Goal: Browse casually

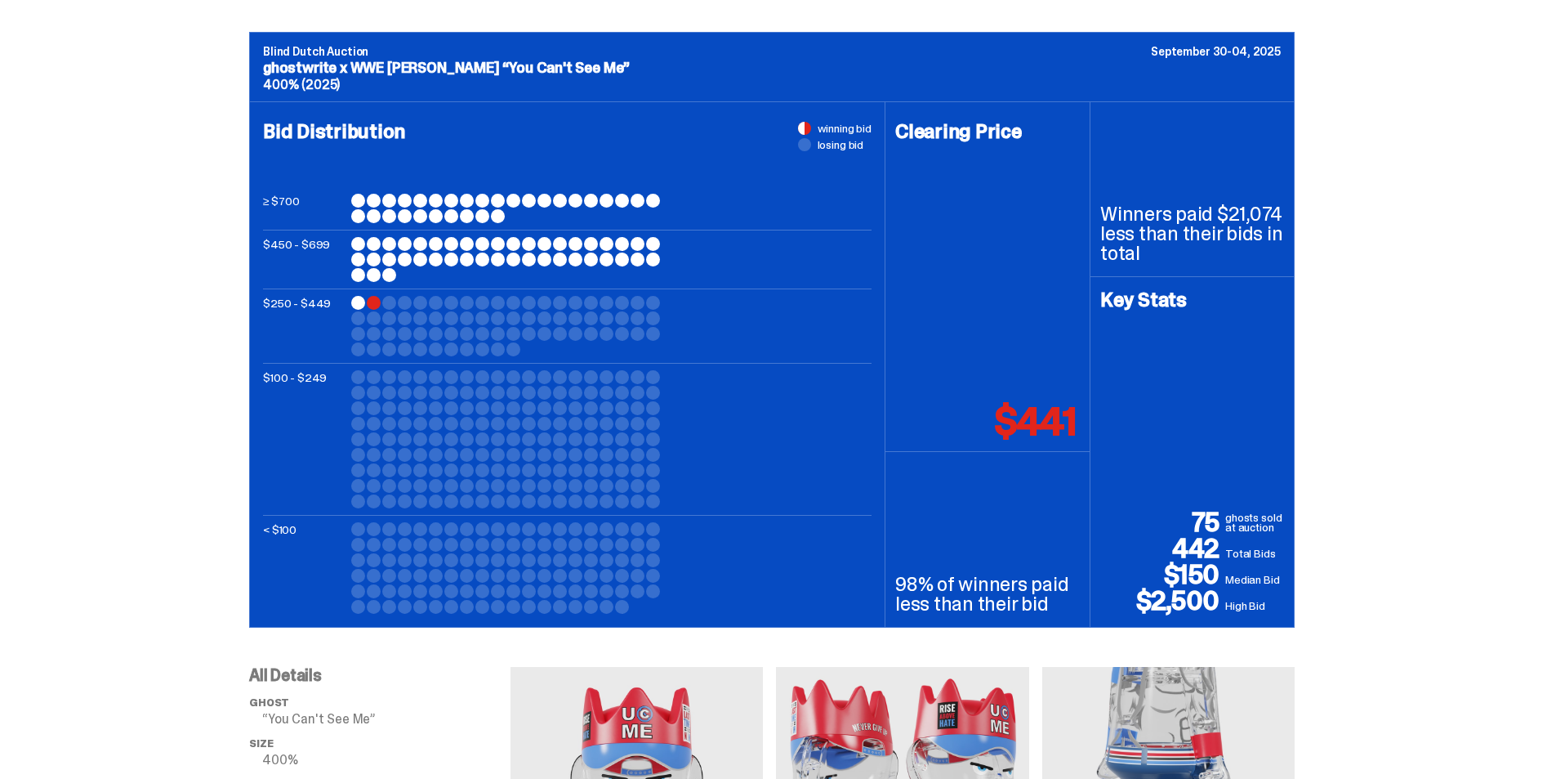
scroll to position [654, 0]
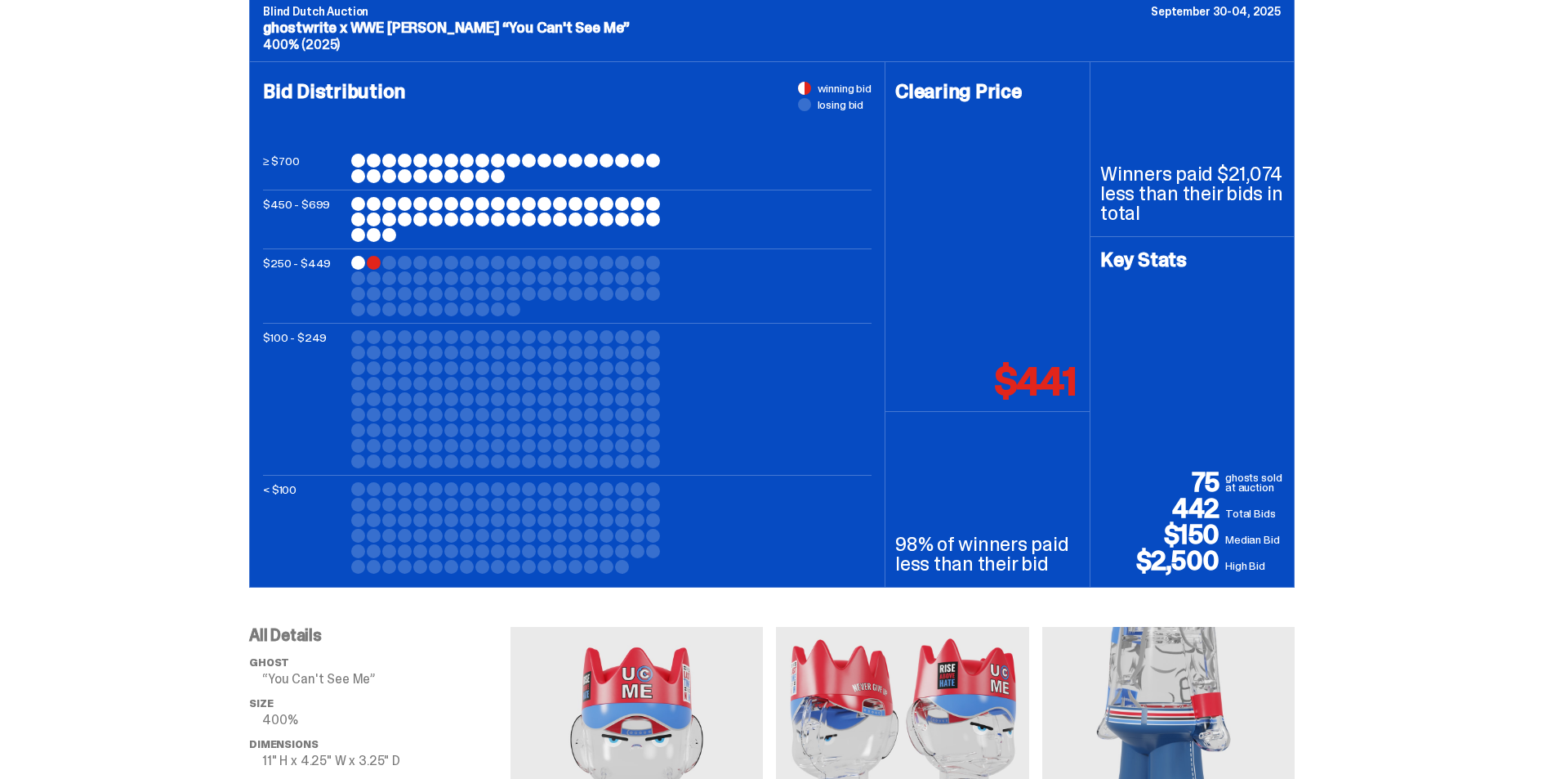
click at [106, 141] on div "Blind Dutch Auction September 30-04, 2025 ghostwrite x WWE [PERSON_NAME] “You C…" at bounding box center [772, 290] width 1544 height 596
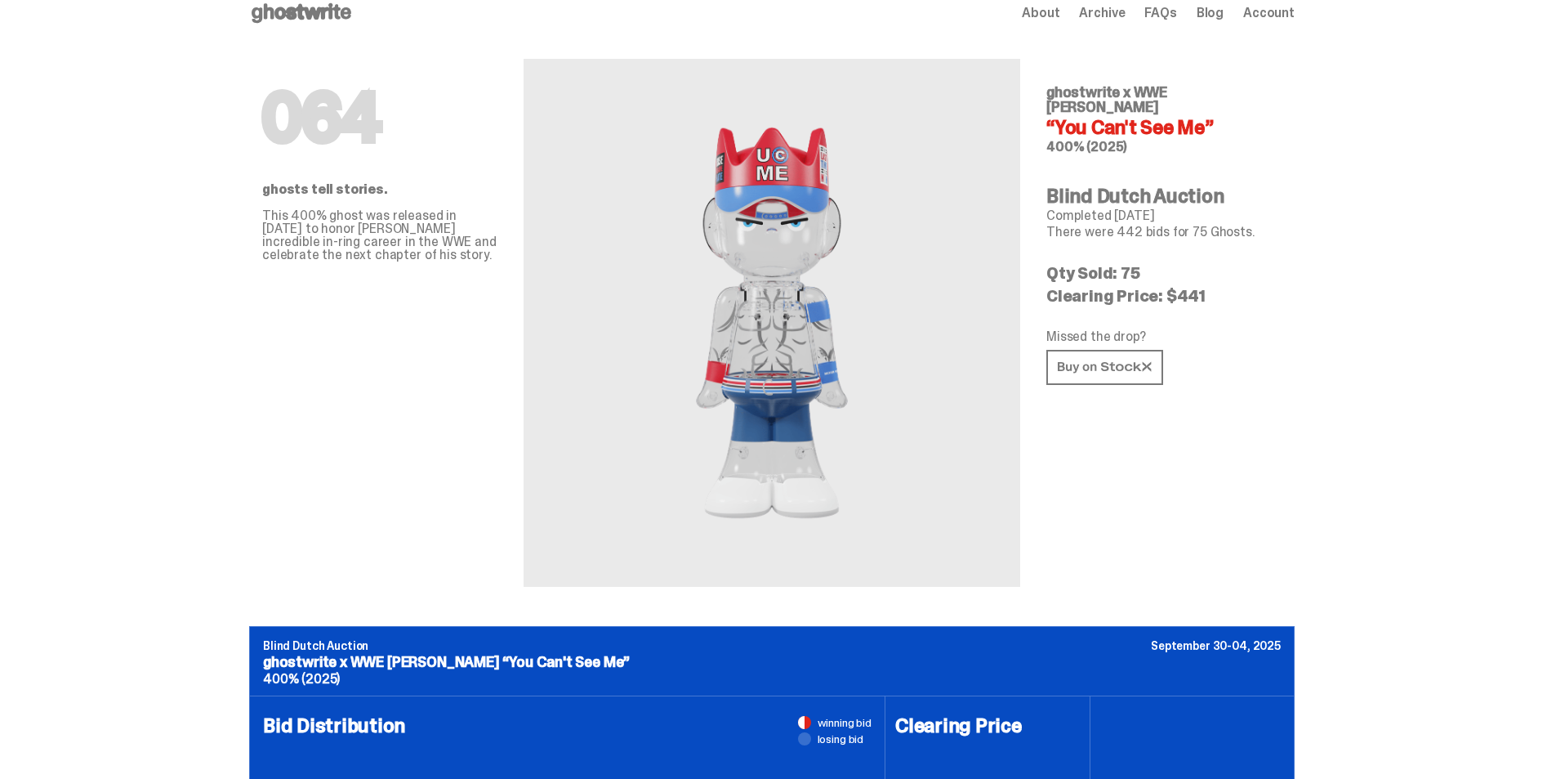
scroll to position [0, 0]
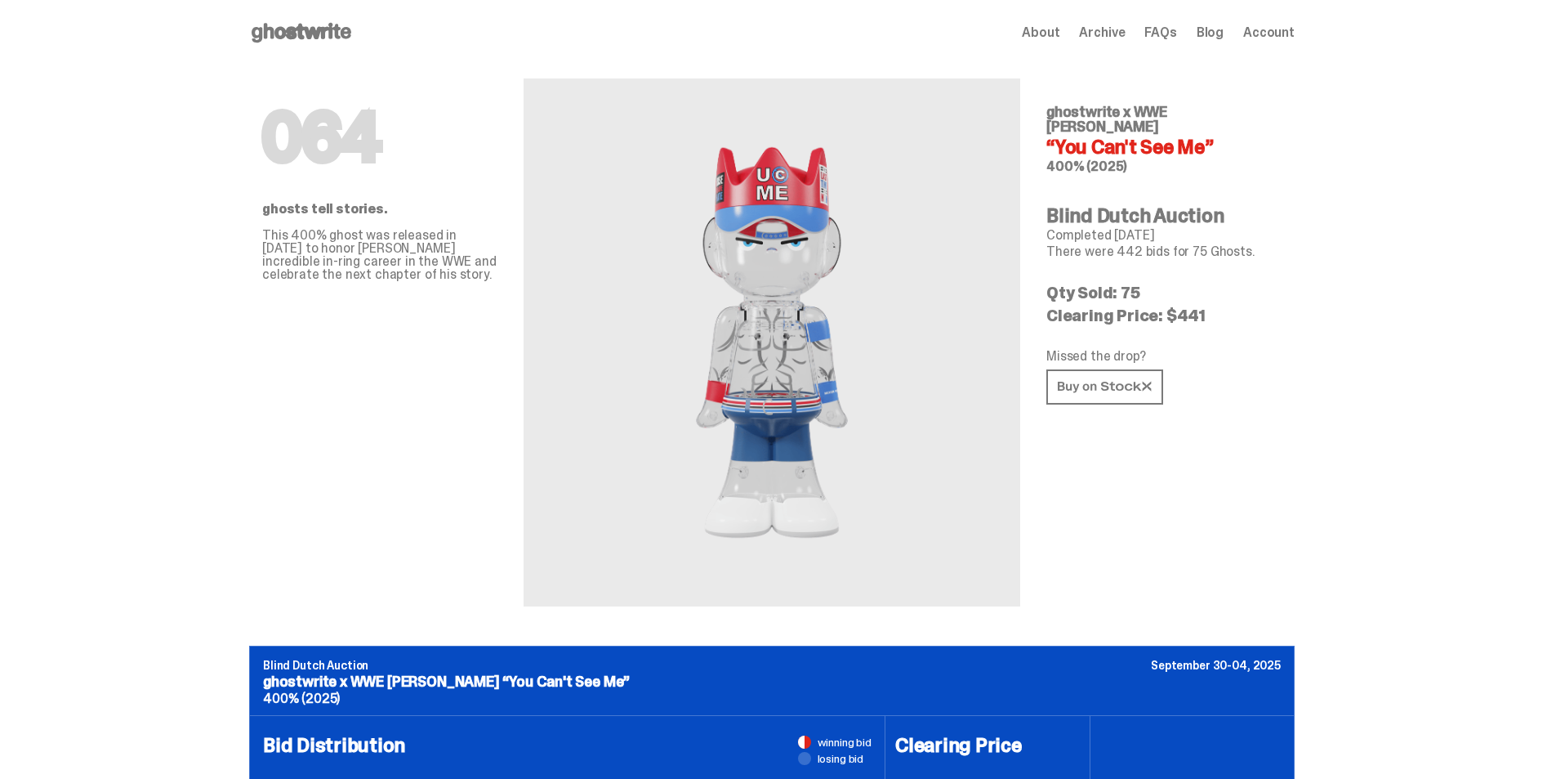
click at [310, 45] on icon at bounding box center [301, 33] width 105 height 26
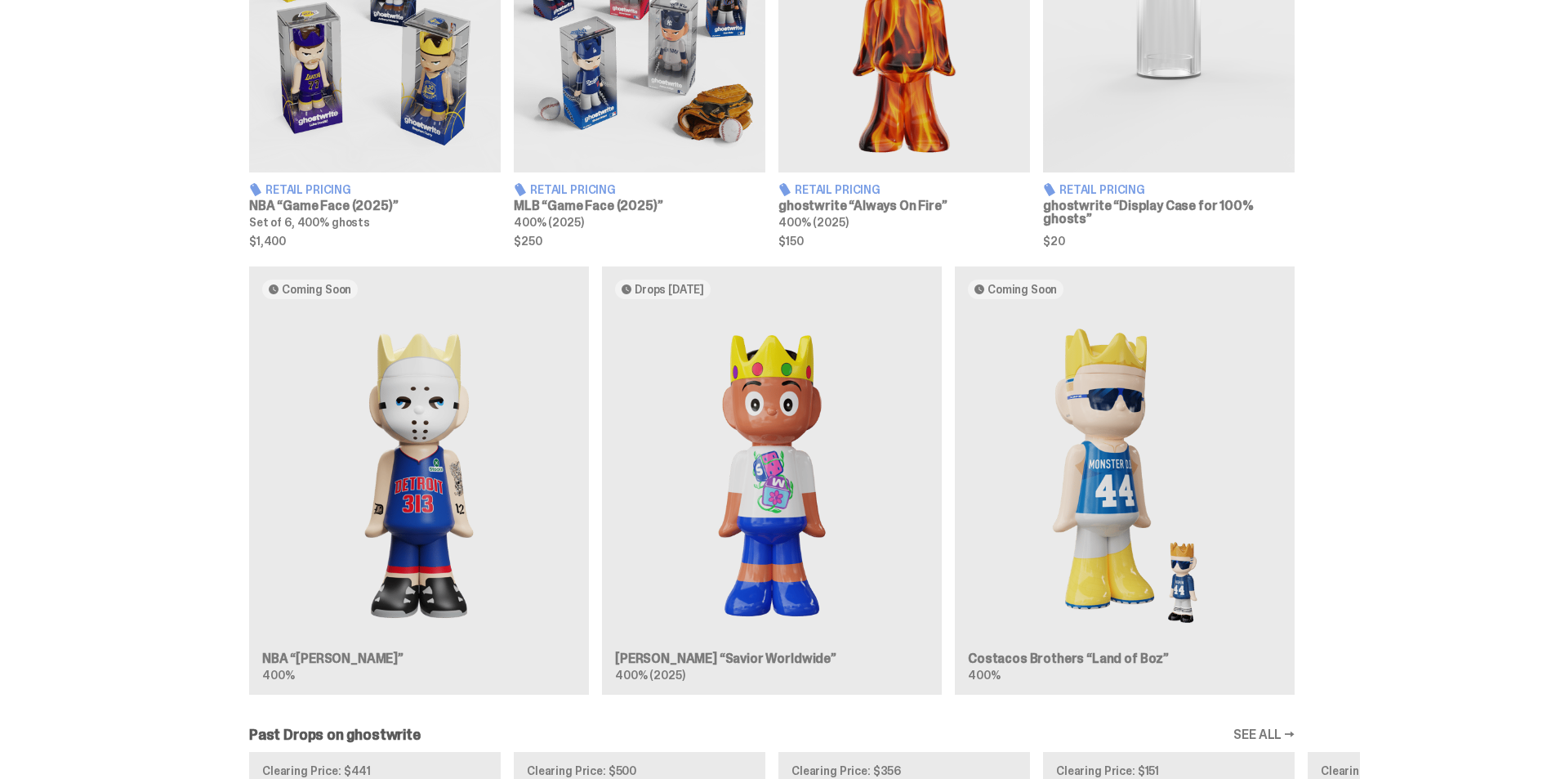
scroll to position [899, 0]
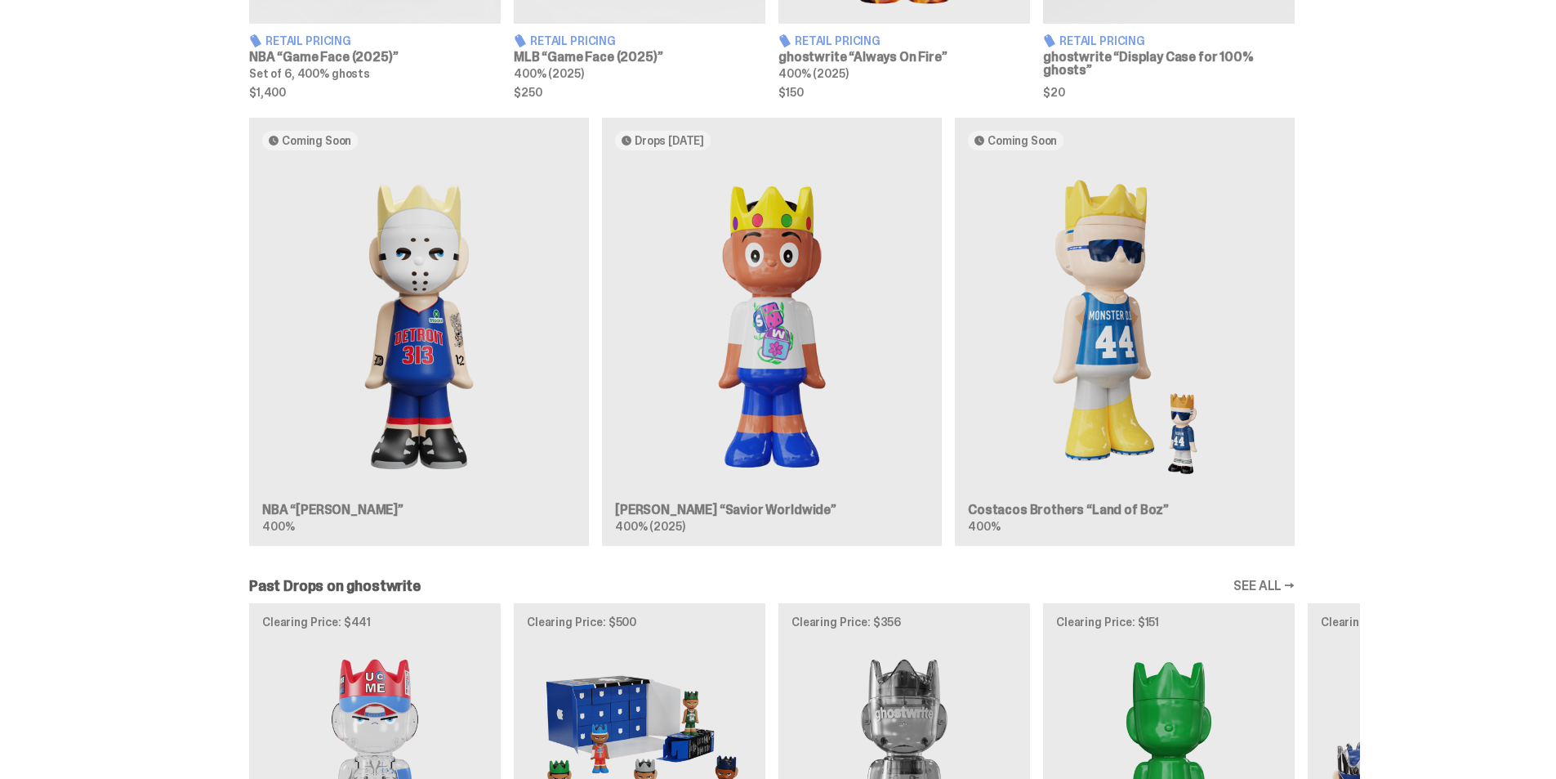
click at [737, 316] on div "Coming Soon NBA “[PERSON_NAME]” 400% Drops [DATE] [PERSON_NAME] “Savior Worldwi…" at bounding box center [772, 338] width 1177 height 441
click at [661, 136] on div "Coming Soon NBA “[PERSON_NAME]” 400% Drops [DATE] [PERSON_NAME] “Savior Worldwi…" at bounding box center [772, 338] width 1177 height 441
click at [889, 462] on div "Coming Soon NBA “[PERSON_NAME]” 400% Drops [DATE] [PERSON_NAME] “Savior Worldwi…" at bounding box center [772, 338] width 1177 height 441
click at [806, 387] on div "Coming Soon NBA “[PERSON_NAME]” 400% Drops [DATE] [PERSON_NAME] “Savior Worldwi…" at bounding box center [772, 338] width 1177 height 441
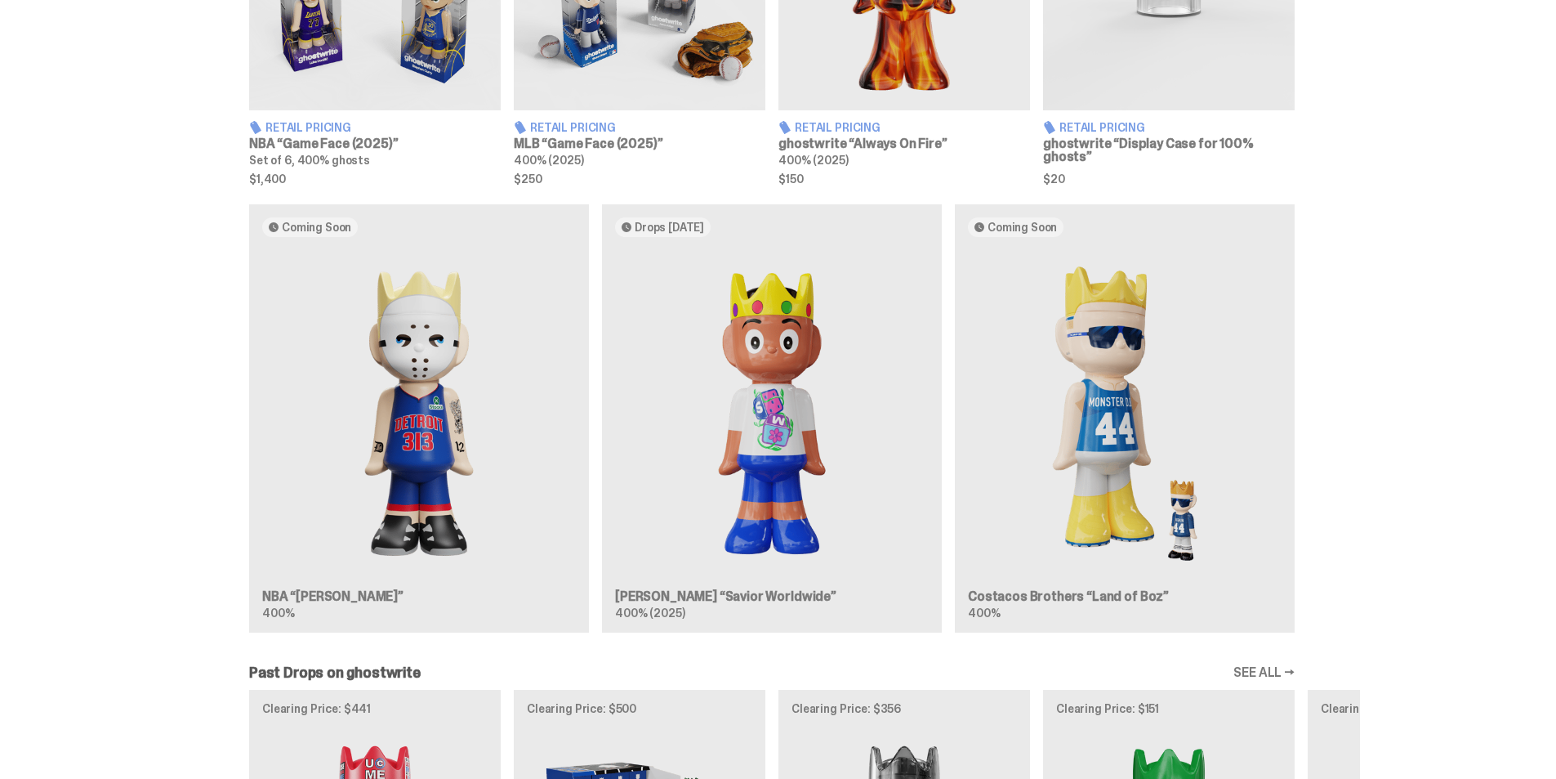
scroll to position [816, 0]
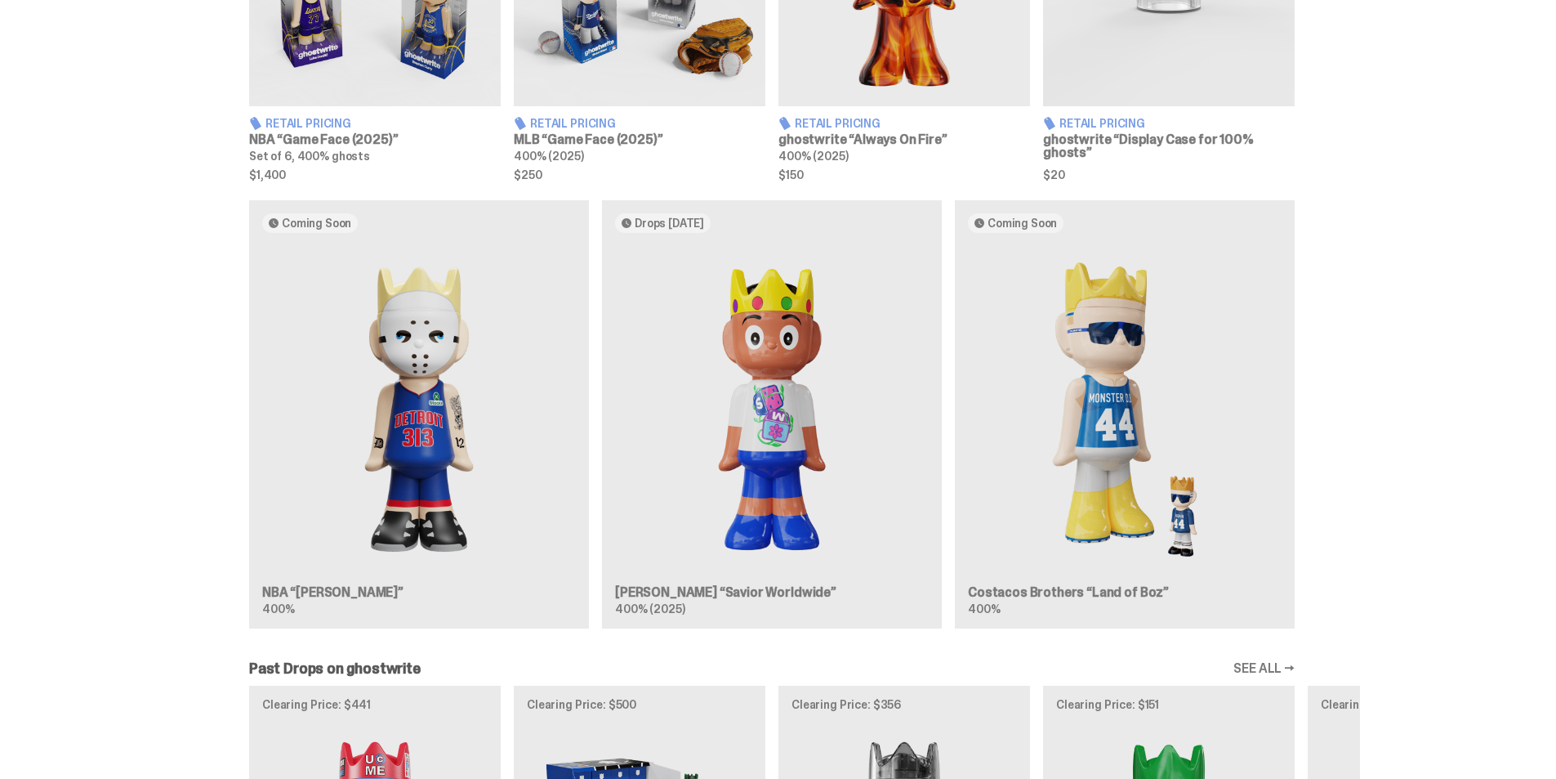
click at [485, 485] on div "Coming Soon NBA “[PERSON_NAME]” 400% Drops [DATE] [PERSON_NAME] “Savior Worldwi…" at bounding box center [772, 420] width 1177 height 441
click at [1360, 400] on div "Coming Soon NBA “[PERSON_NAME]” 400% Drops [DATE] [PERSON_NAME] “Savior Worldwi…" at bounding box center [772, 420] width 1177 height 441
click at [1133, 428] on div "Coming Soon NBA “[PERSON_NAME]” 400% Drops [DATE] [PERSON_NAME] “Savior Worldwi…" at bounding box center [772, 420] width 1177 height 441
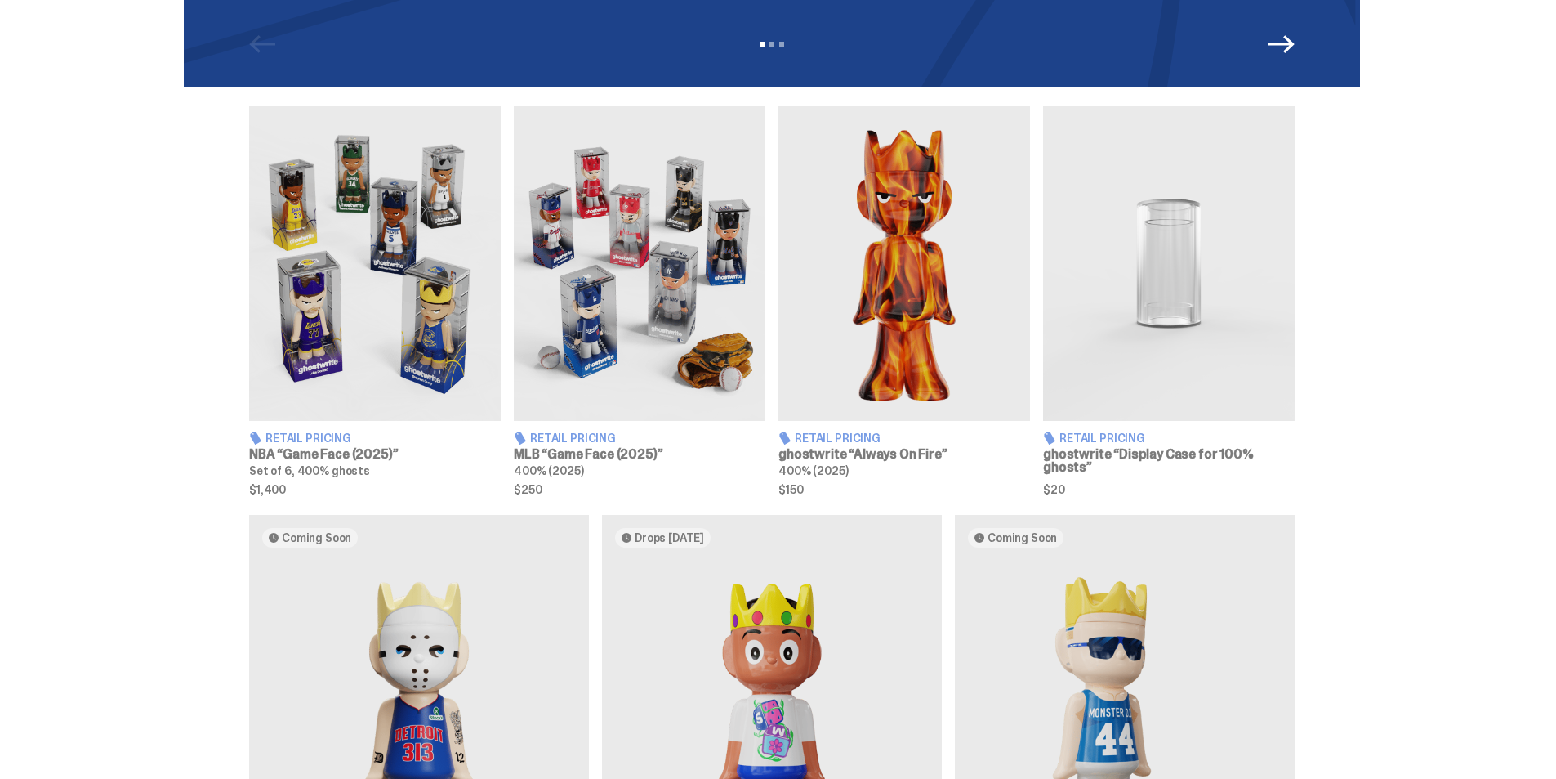
scroll to position [898, 0]
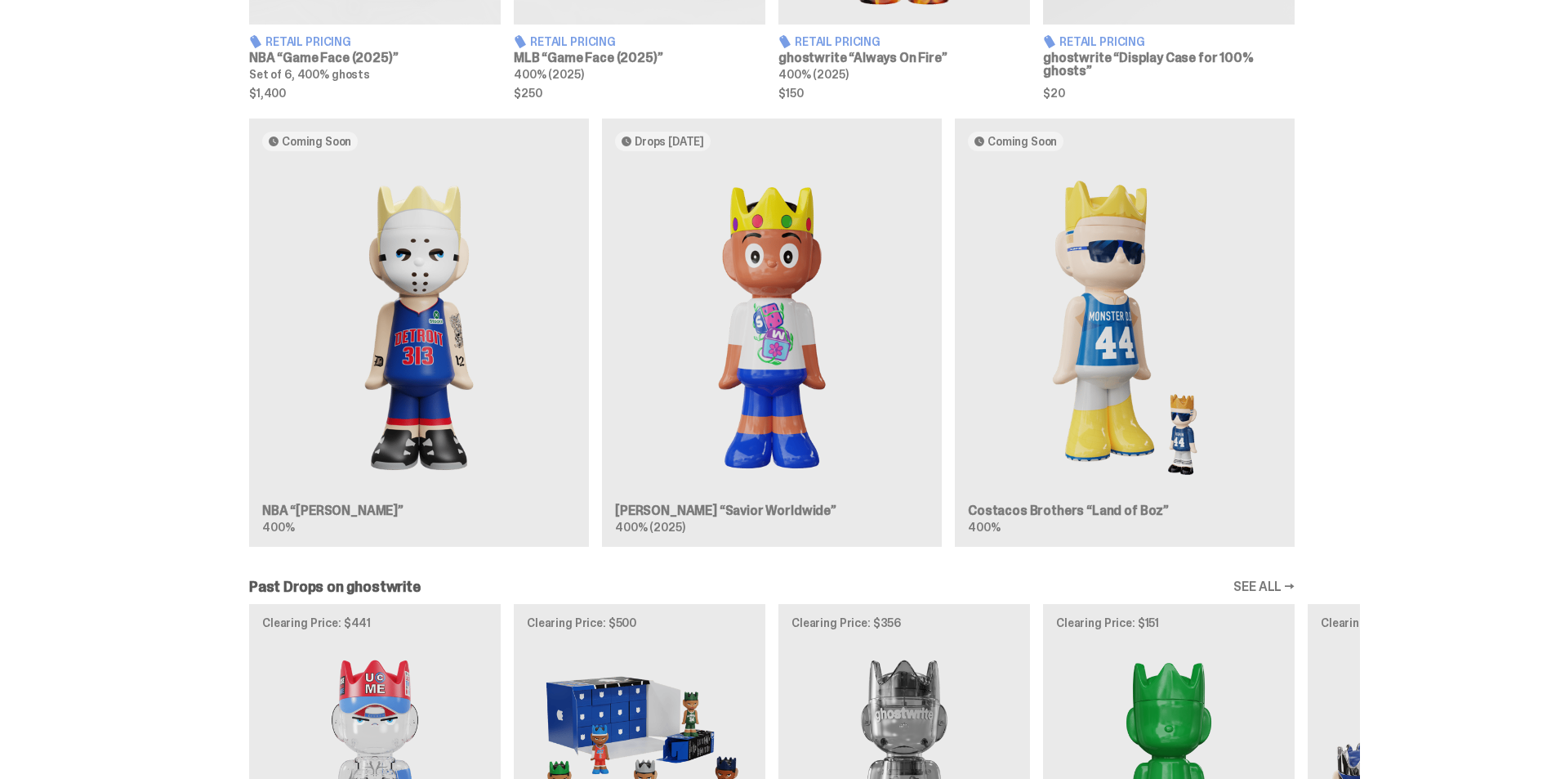
click at [702, 509] on div "Coming Soon NBA “[PERSON_NAME]” 400% Drops [DATE] [PERSON_NAME] “Savior Worldwi…" at bounding box center [772, 338] width 1177 height 441
click at [308, 508] on div "Coming Soon NBA “[PERSON_NAME]” 400% Drops [DATE] [PERSON_NAME] “Savior Worldwi…" at bounding box center [772, 338] width 1177 height 441
click at [399, 257] on div "Coming Soon NBA “[PERSON_NAME]” 400% Drops [DATE] [PERSON_NAME] “Savior Worldwi…" at bounding box center [772, 338] width 1177 height 441
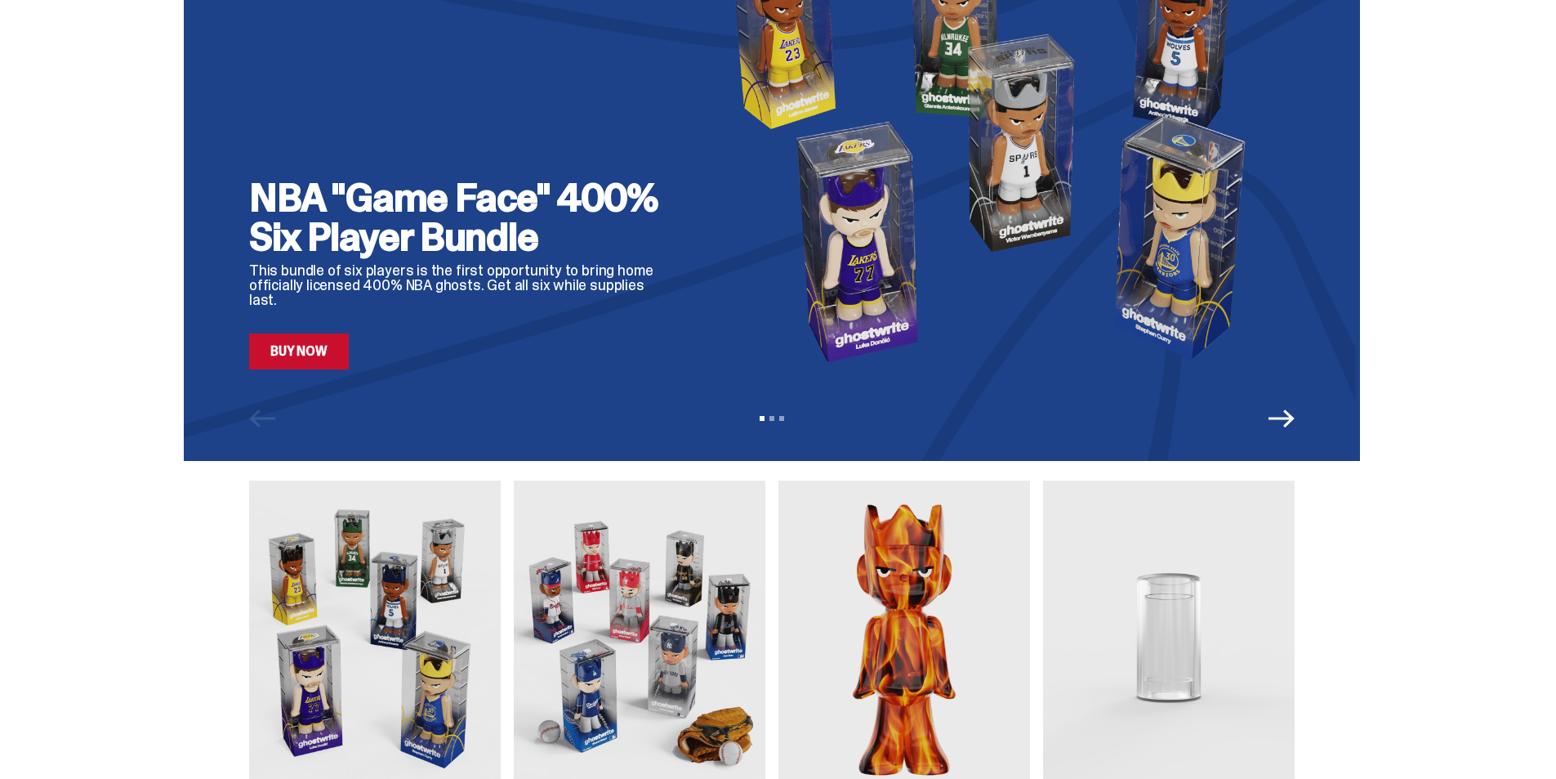
scroll to position [0, 0]
